Goal: Navigation & Orientation: Find specific page/section

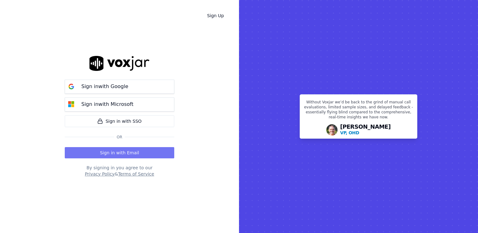
click at [126, 153] on button "Sign in with Email" at bounding box center [119, 152] width 109 height 11
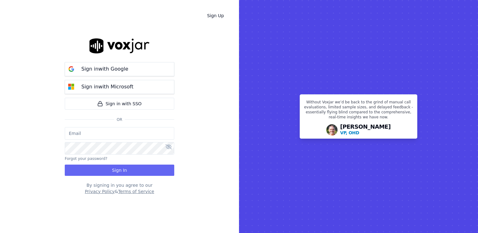
click at [123, 132] on input "email" at bounding box center [119, 133] width 109 height 13
type input "maleman@newwavepower.net"
click at [322, 143] on rect at bounding box center [358, 116] width 239 height 233
click at [168, 147] on icon at bounding box center [168, 146] width 6 height 5
click at [166, 147] on icon at bounding box center [169, 146] width 6 height 5
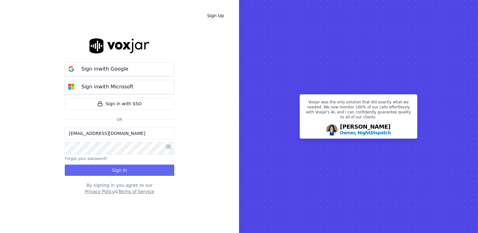
click at [169, 147] on icon at bounding box center [168, 146] width 6 height 5
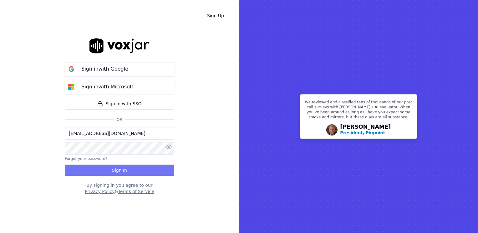
click at [130, 169] on button "Sign In" at bounding box center [119, 170] width 109 height 11
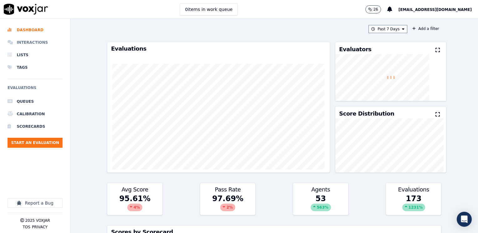
click at [39, 41] on li "Interactions" at bounding box center [35, 42] width 55 height 13
